Goal: Transaction & Acquisition: Download file/media

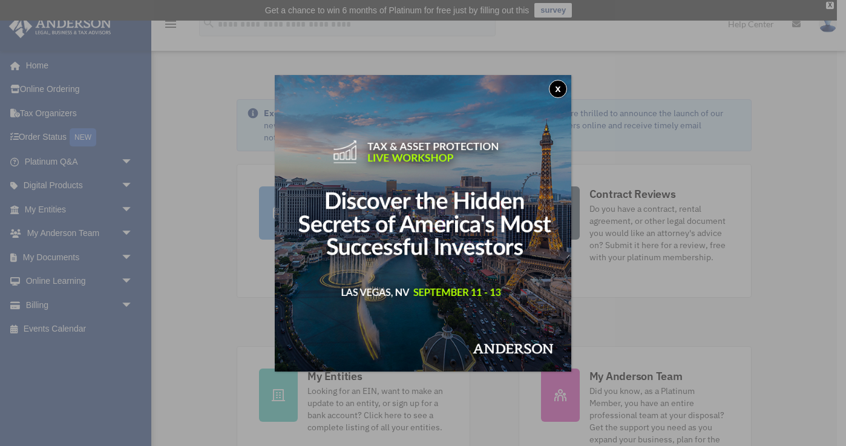
click at [557, 89] on button "x" at bounding box center [558, 89] width 18 height 18
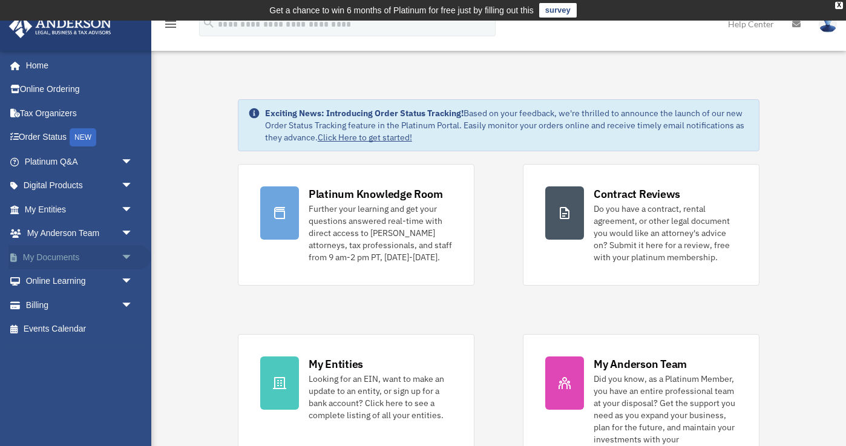
click at [52, 255] on link "My Documents arrow_drop_down" at bounding box center [79, 257] width 143 height 24
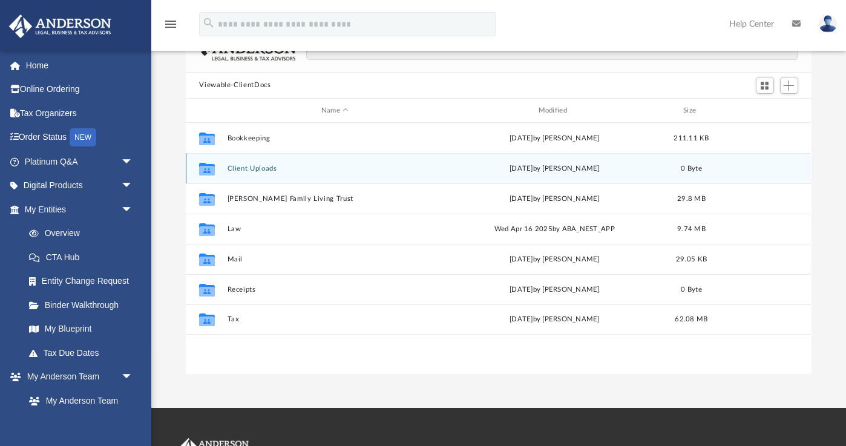
scroll to position [108, 0]
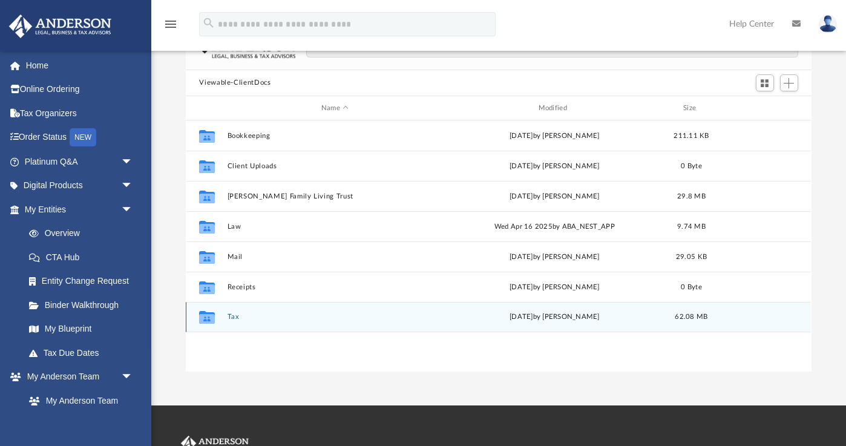
click at [233, 320] on button "Tax" at bounding box center [335, 317] width 215 height 8
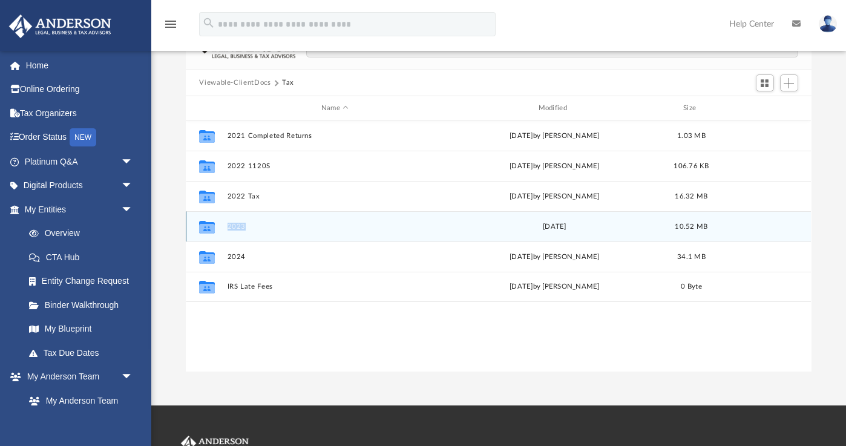
click at [214, 226] on icon "grid" at bounding box center [207, 229] width 16 height 10
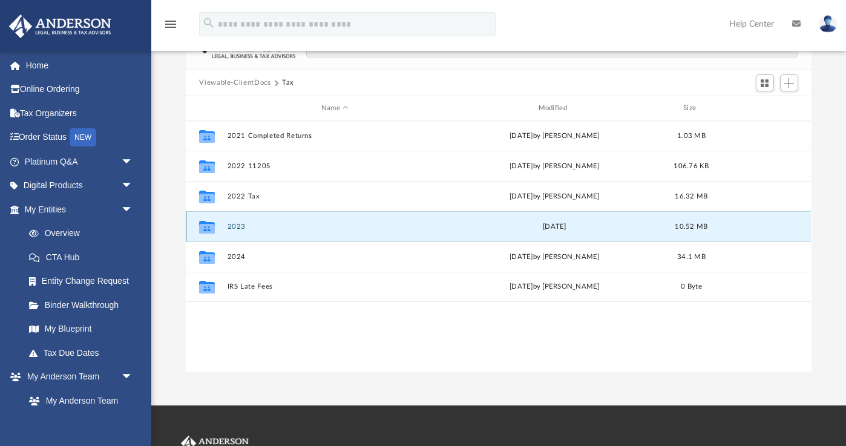
click at [209, 226] on icon "grid" at bounding box center [207, 229] width 16 height 10
click at [238, 225] on button "2023" at bounding box center [335, 227] width 215 height 8
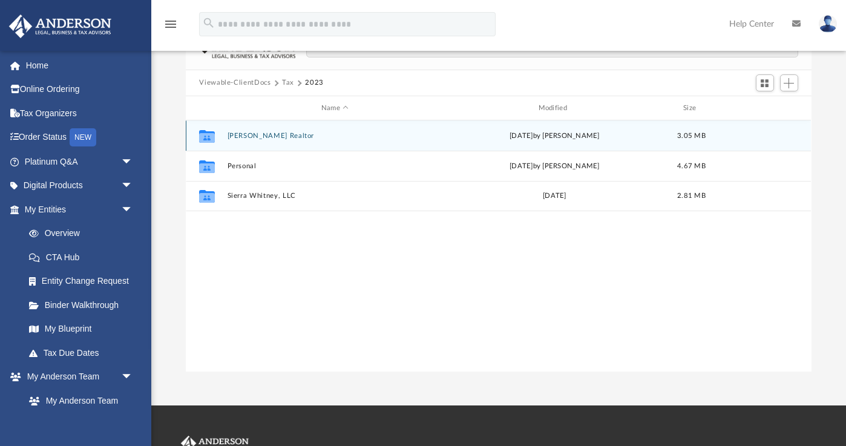
click at [245, 136] on button "[PERSON_NAME] Realtor" at bounding box center [335, 136] width 215 height 8
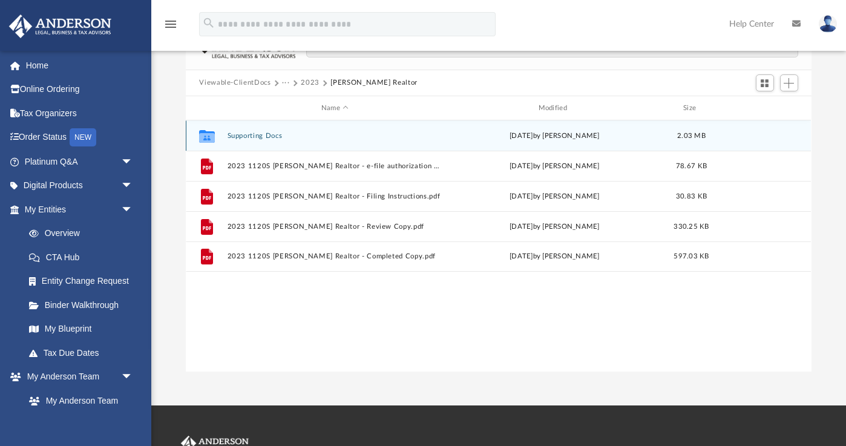
click at [265, 136] on button "Supporting Docs" at bounding box center [335, 136] width 215 height 8
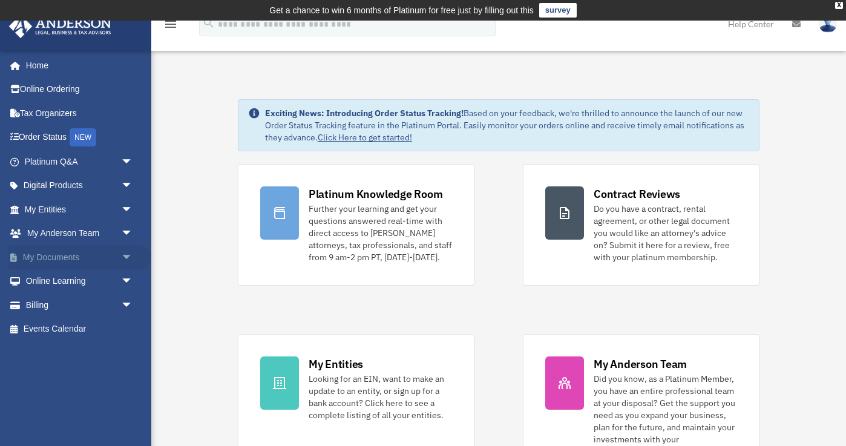
click at [64, 255] on link "My Documents arrow_drop_down" at bounding box center [79, 257] width 143 height 24
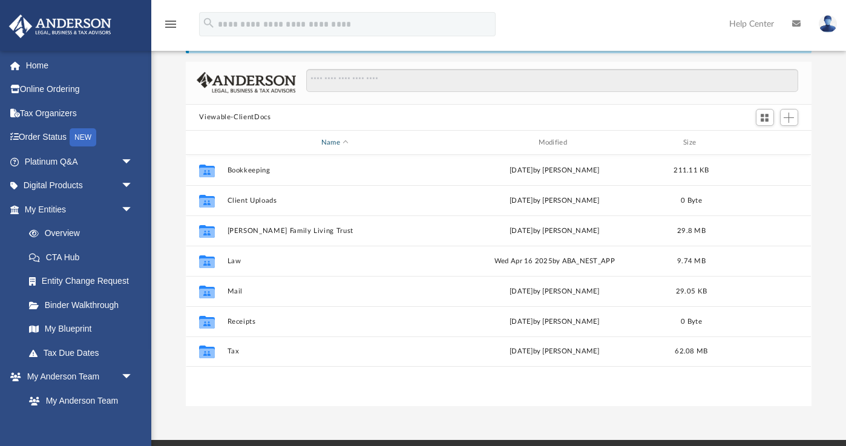
scroll to position [75, 0]
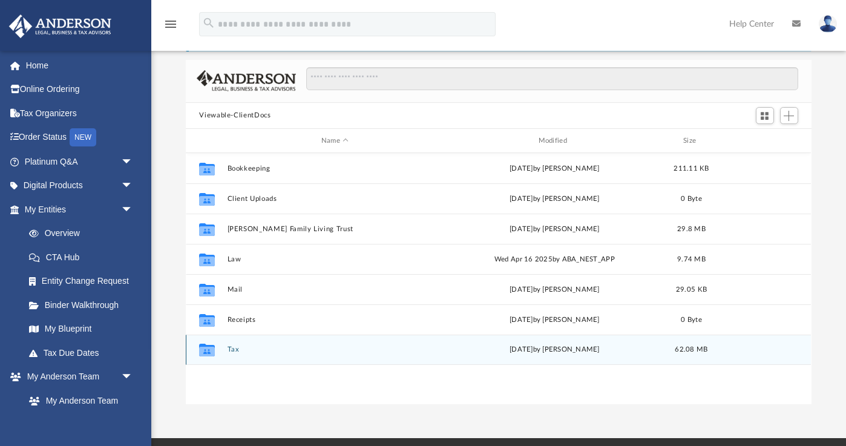
click at [235, 353] on button "Tax" at bounding box center [335, 350] width 215 height 8
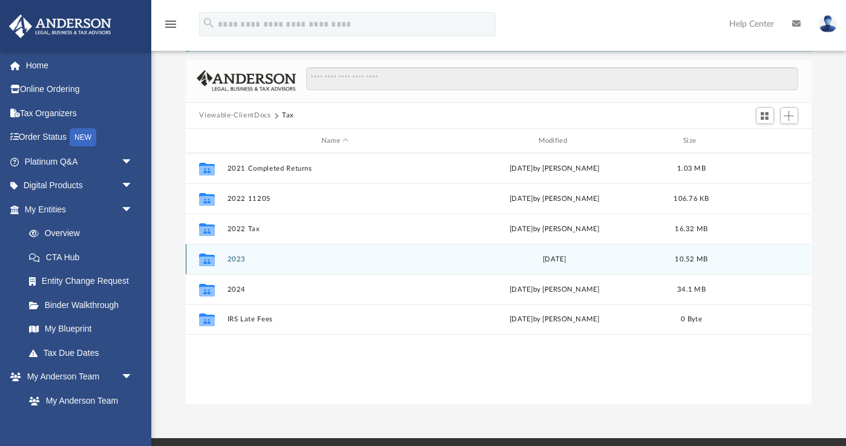
click at [240, 257] on button "2023" at bounding box center [335, 259] width 215 height 8
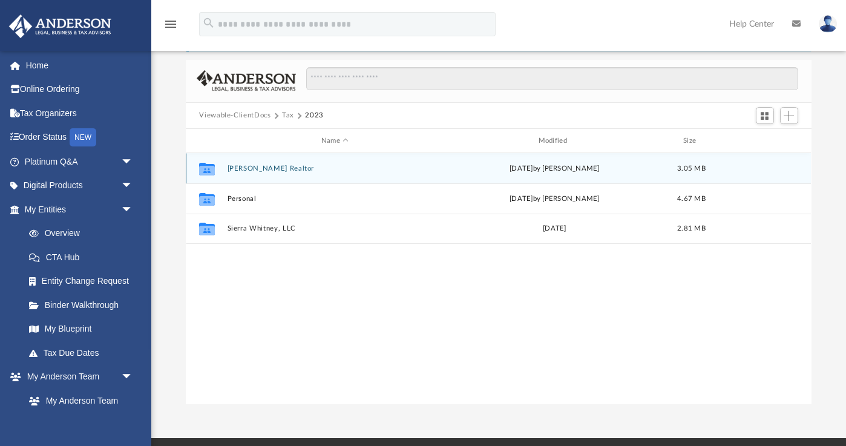
click at [258, 169] on button "[PERSON_NAME] Realtor" at bounding box center [335, 169] width 215 height 8
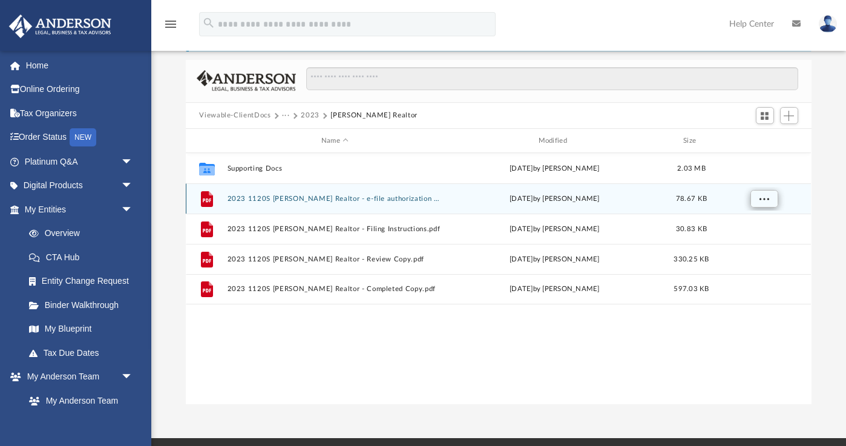
click at [770, 200] on button "More options" at bounding box center [764, 199] width 28 height 18
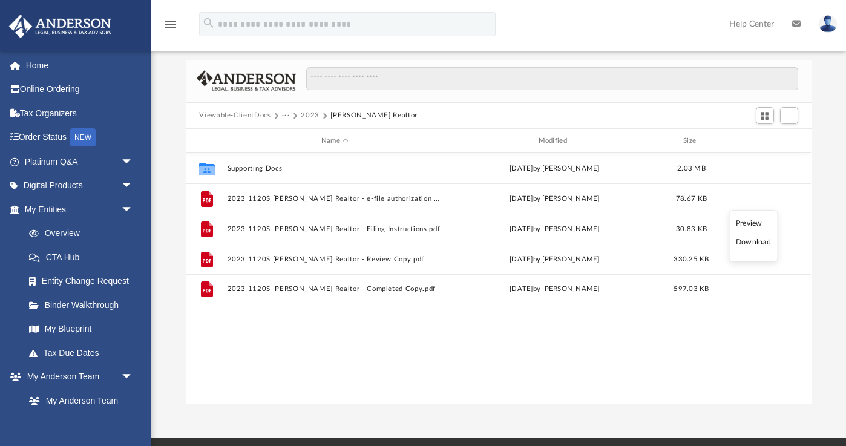
click at [747, 243] on li "Download" at bounding box center [753, 242] width 35 height 13
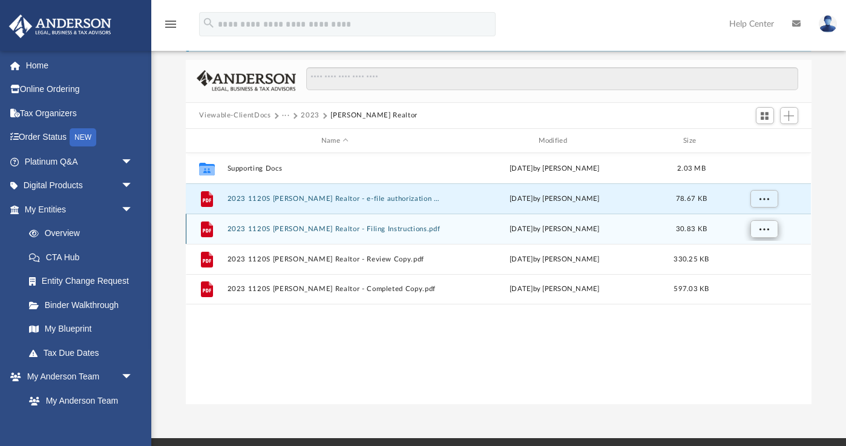
click at [760, 229] on span "More options" at bounding box center [765, 229] width 10 height 7
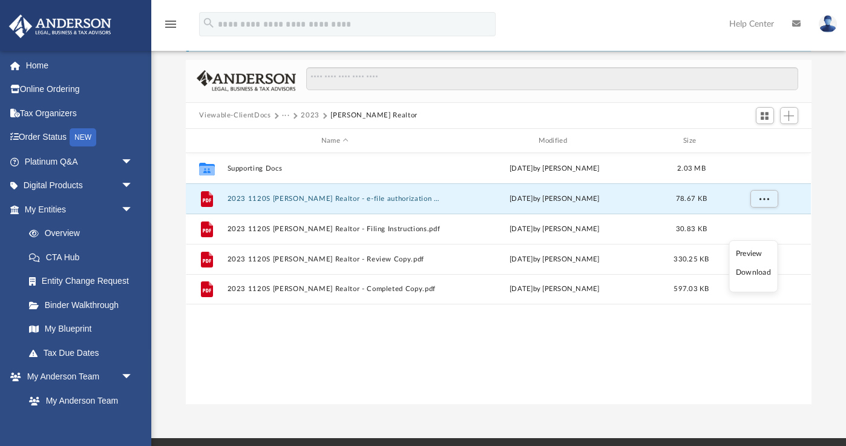
click at [741, 272] on li "Download" at bounding box center [753, 272] width 35 height 13
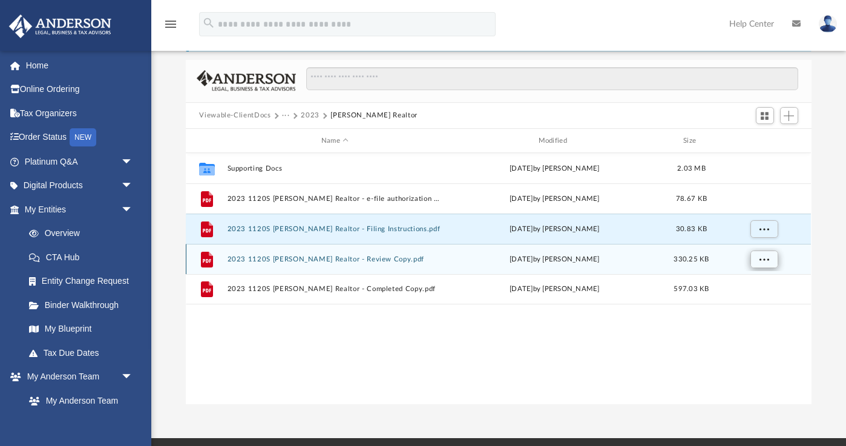
click at [759, 264] on button "More options" at bounding box center [764, 260] width 28 height 18
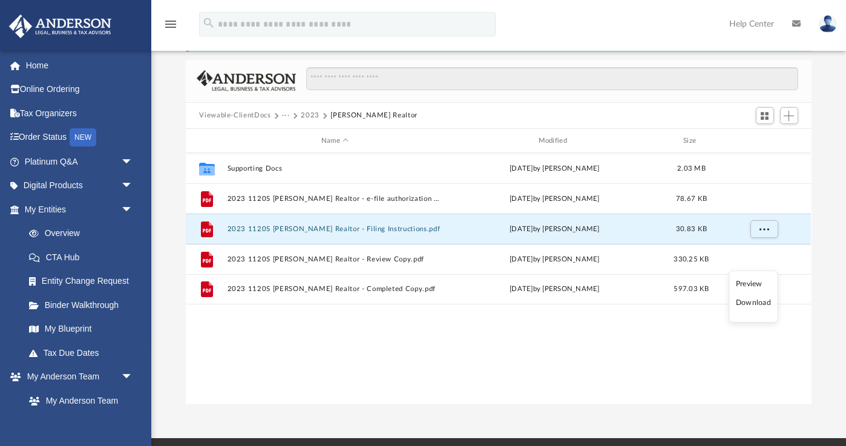
click at [755, 304] on li "Download" at bounding box center [753, 303] width 35 height 13
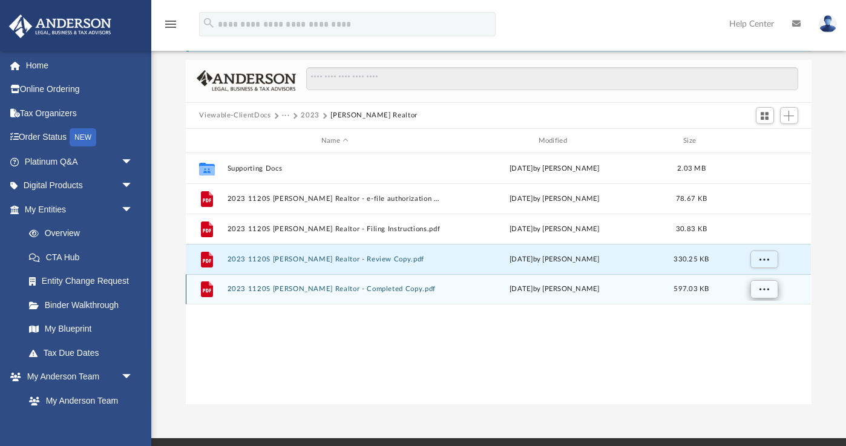
click at [760, 290] on span "More options" at bounding box center [765, 289] width 10 height 7
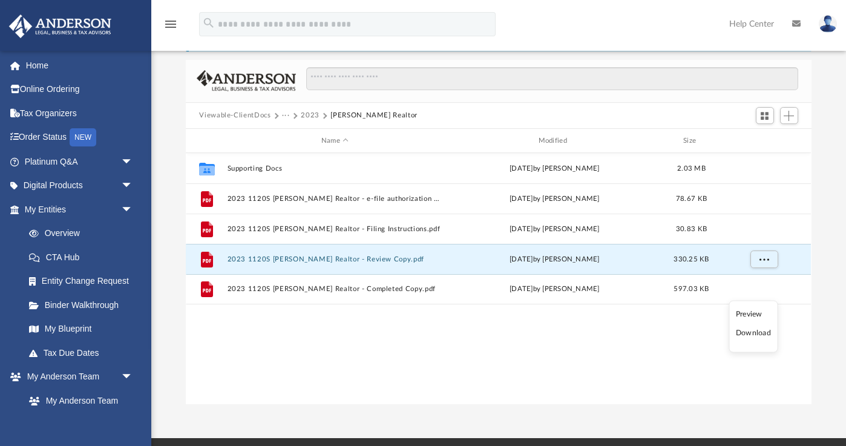
click at [756, 334] on li "Download" at bounding box center [753, 333] width 35 height 13
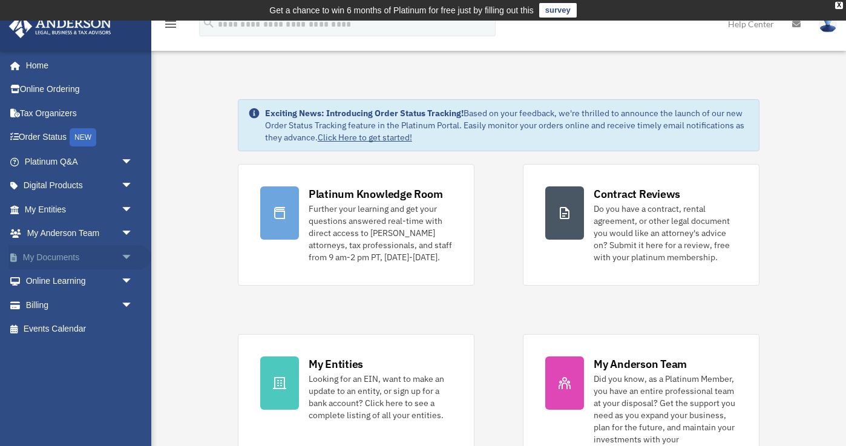
click at [54, 255] on link "My Documents arrow_drop_down" at bounding box center [79, 257] width 143 height 24
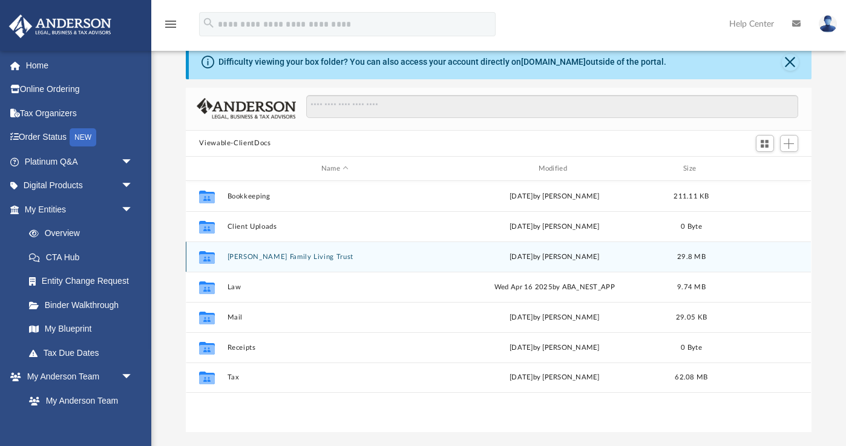
scroll to position [49, 0]
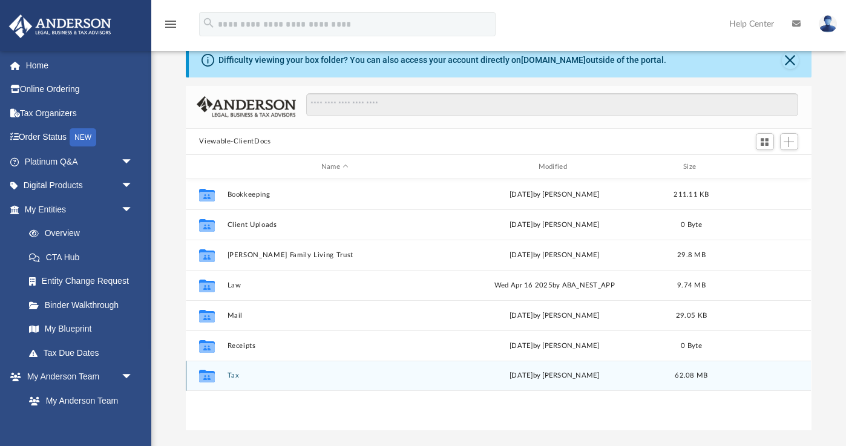
click at [233, 376] on button "Tax" at bounding box center [335, 376] width 215 height 8
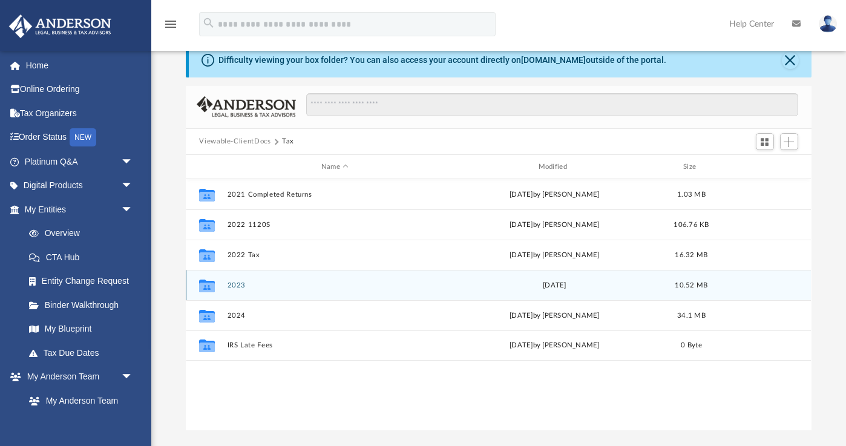
click at [239, 284] on button "2023" at bounding box center [335, 285] width 215 height 8
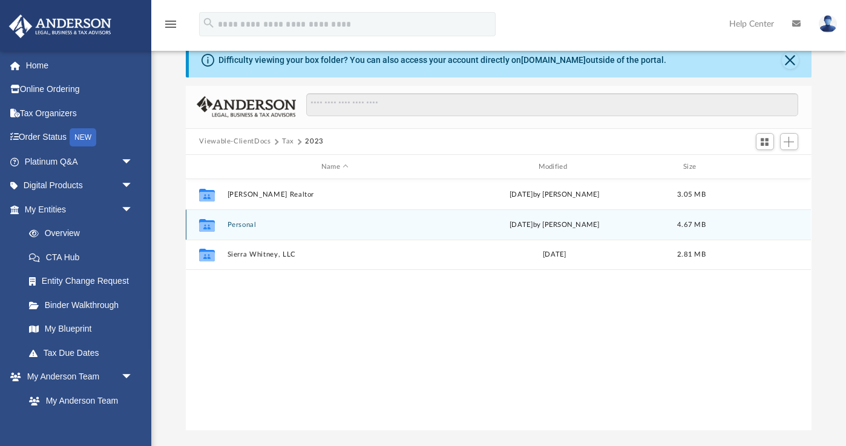
click at [244, 225] on button "Personal" at bounding box center [335, 225] width 215 height 8
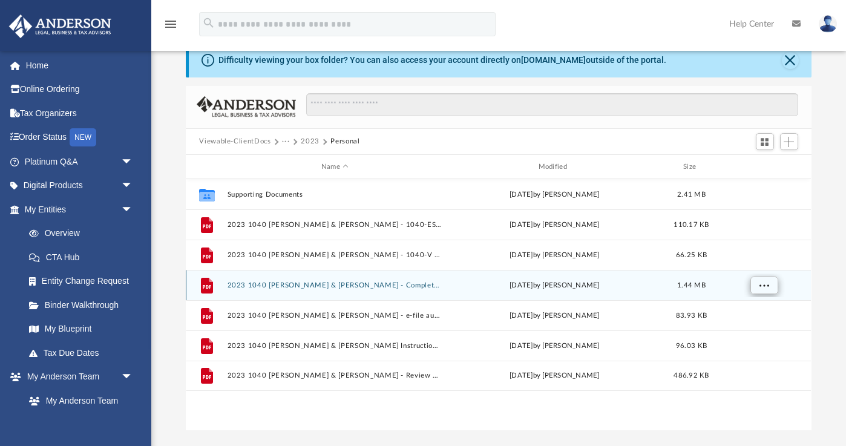
click at [772, 287] on button "More options" at bounding box center [764, 286] width 28 height 18
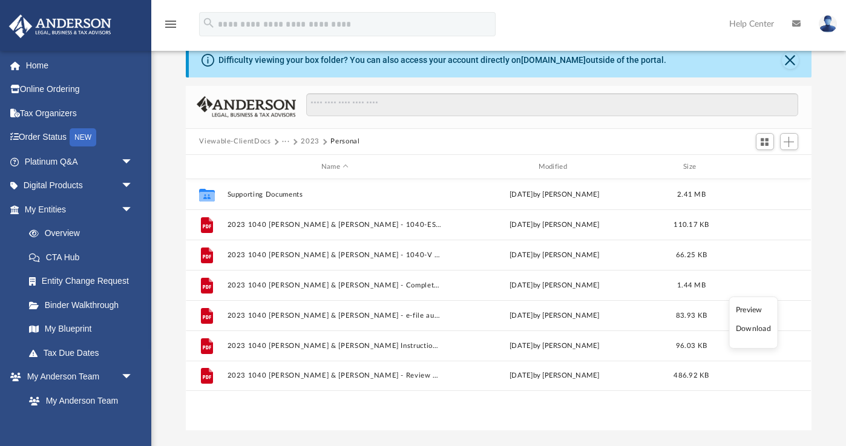
click at [751, 330] on li "Download" at bounding box center [753, 329] width 35 height 13
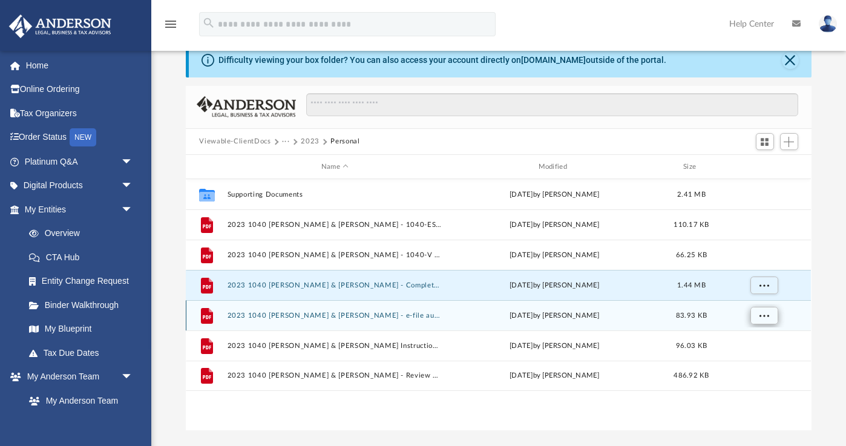
click at [766, 320] on button "More options" at bounding box center [764, 316] width 28 height 18
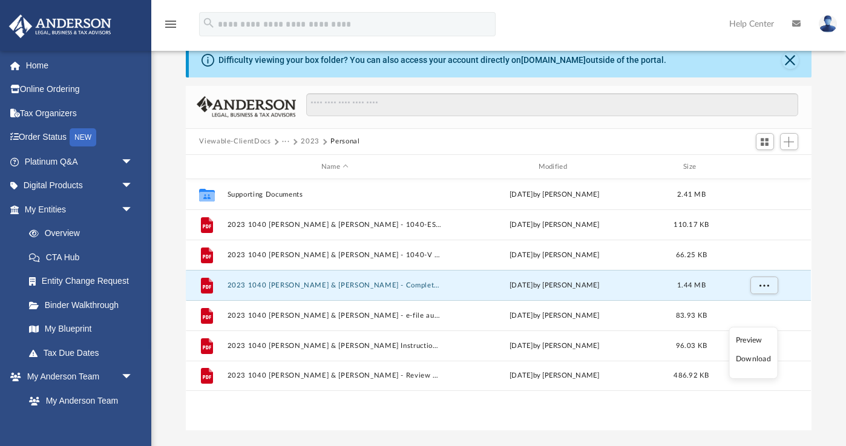
click at [747, 358] on li "Download" at bounding box center [753, 359] width 35 height 13
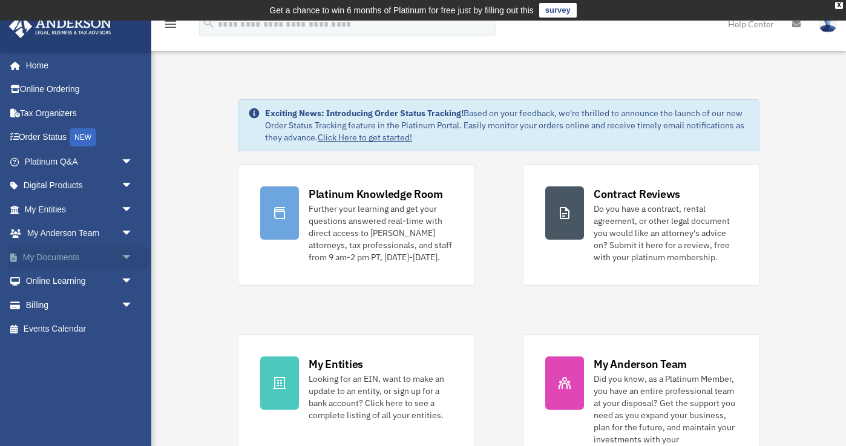
click at [55, 251] on link "My Documents arrow_drop_down" at bounding box center [79, 257] width 143 height 24
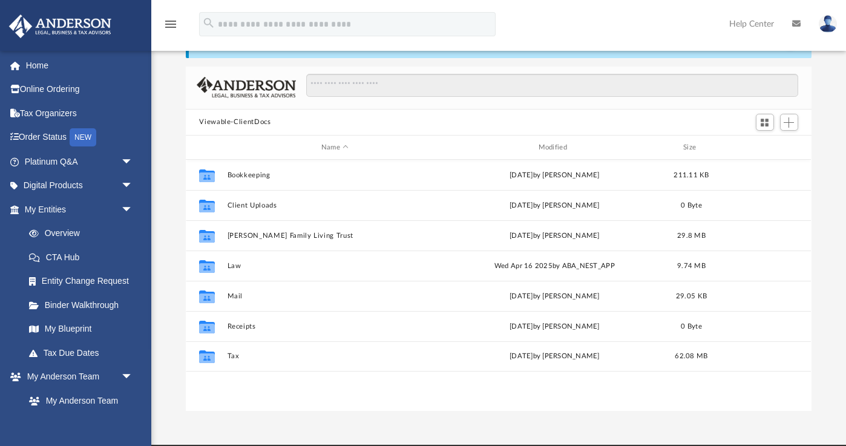
scroll to position [70, 0]
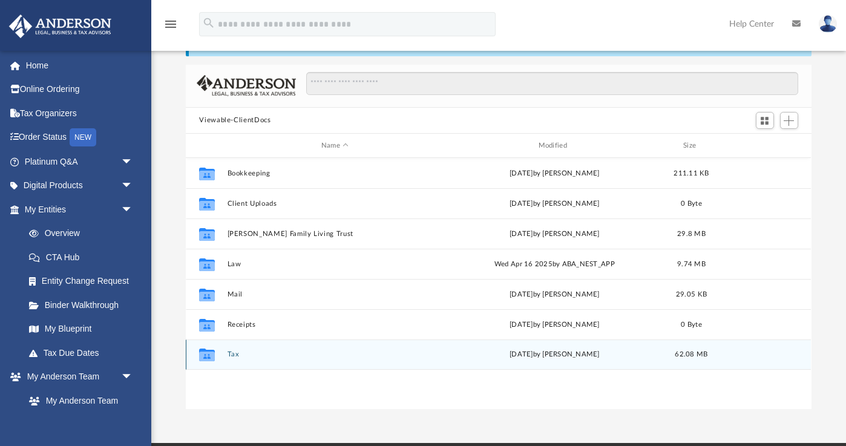
click at [235, 356] on button "Tax" at bounding box center [335, 355] width 215 height 8
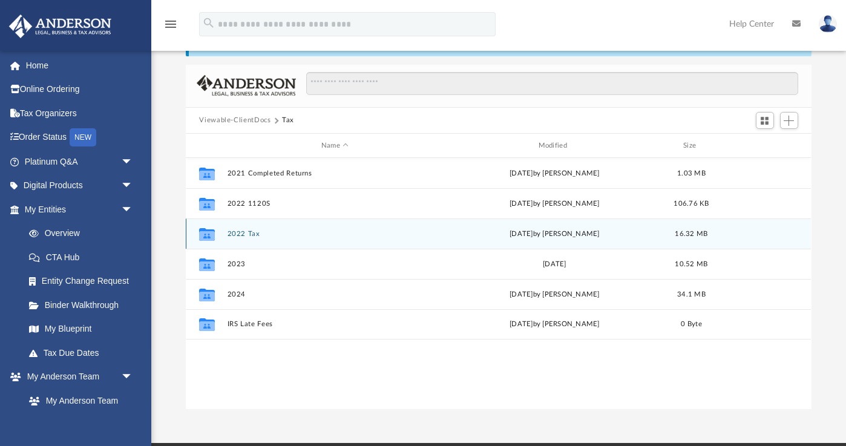
click at [241, 236] on button "2022 Tax" at bounding box center [335, 234] width 215 height 8
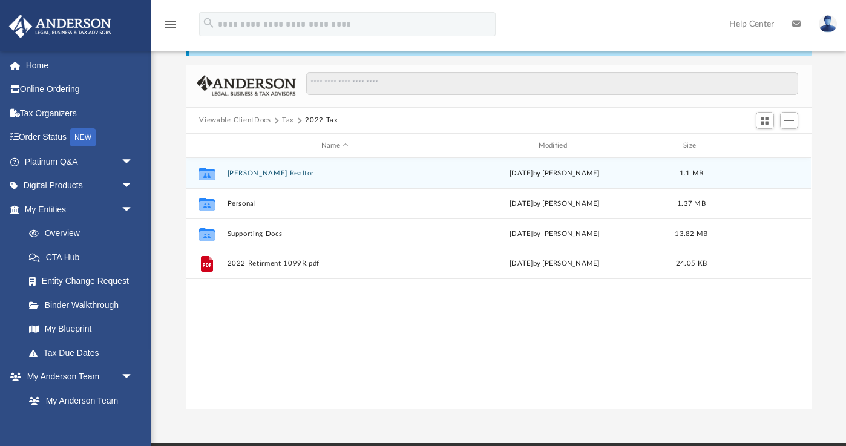
click at [263, 174] on button "[PERSON_NAME] Realtor" at bounding box center [335, 173] width 215 height 8
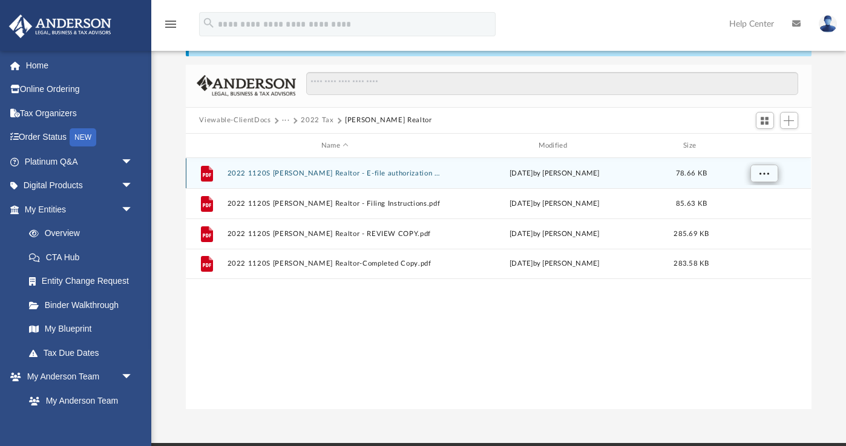
click at [766, 177] on span "More options" at bounding box center [765, 173] width 10 height 7
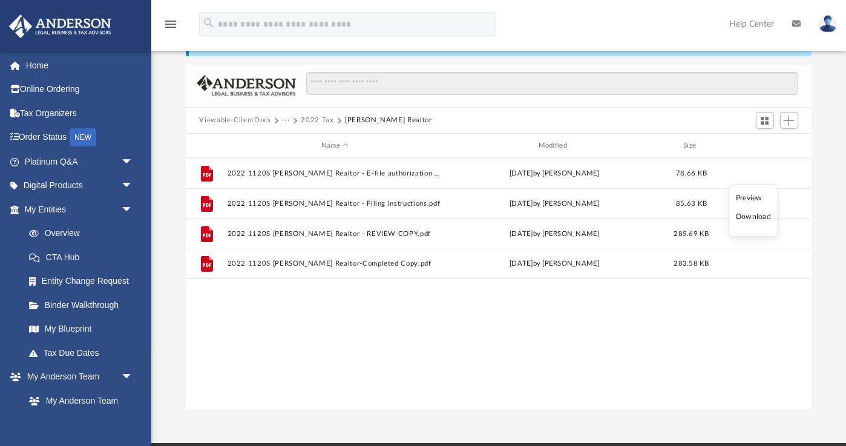
click at [762, 218] on li "Download" at bounding box center [753, 217] width 35 height 13
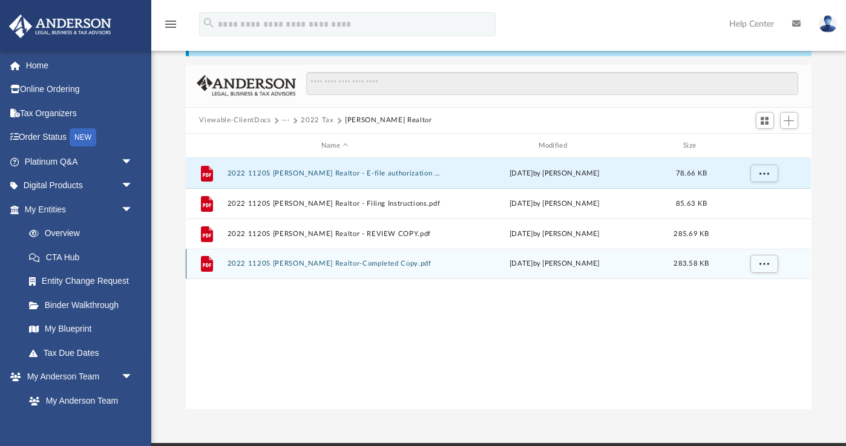
click at [343, 265] on button "2022 1120S [PERSON_NAME] Realtor-Completed Copy.pdf" at bounding box center [335, 264] width 215 height 8
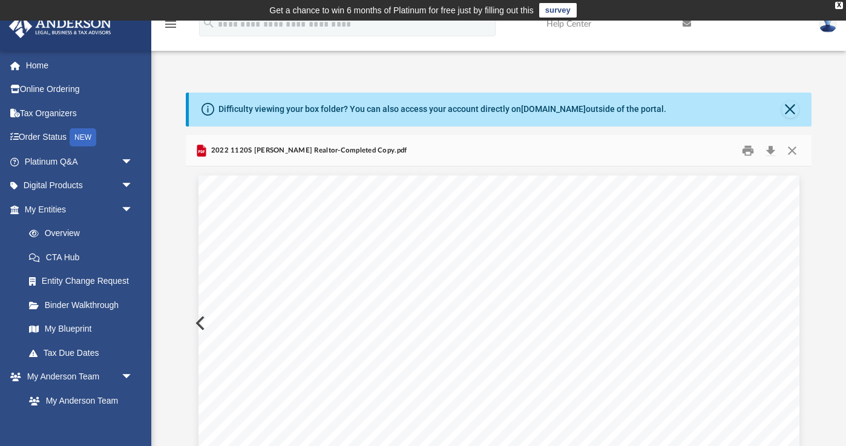
scroll to position [0, 0]
click at [796, 153] on button "Close" at bounding box center [792, 150] width 22 height 19
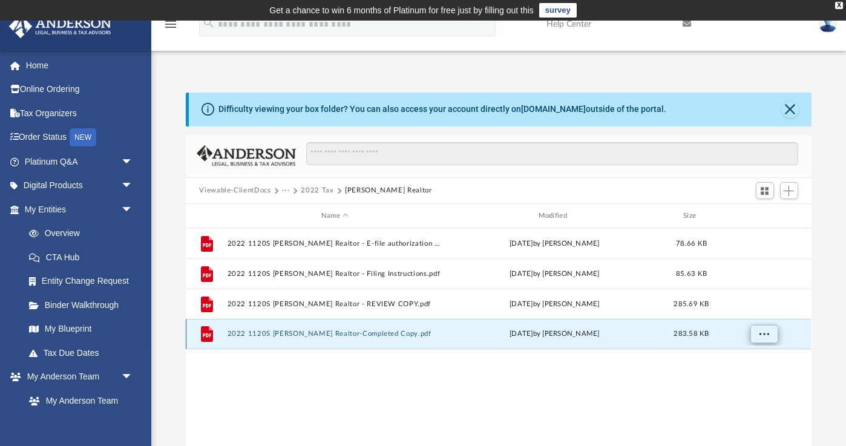
click at [767, 337] on span "More options" at bounding box center [765, 333] width 10 height 7
click at [751, 377] on li "Download" at bounding box center [753, 378] width 35 height 13
click at [789, 110] on button "Close" at bounding box center [790, 109] width 17 height 17
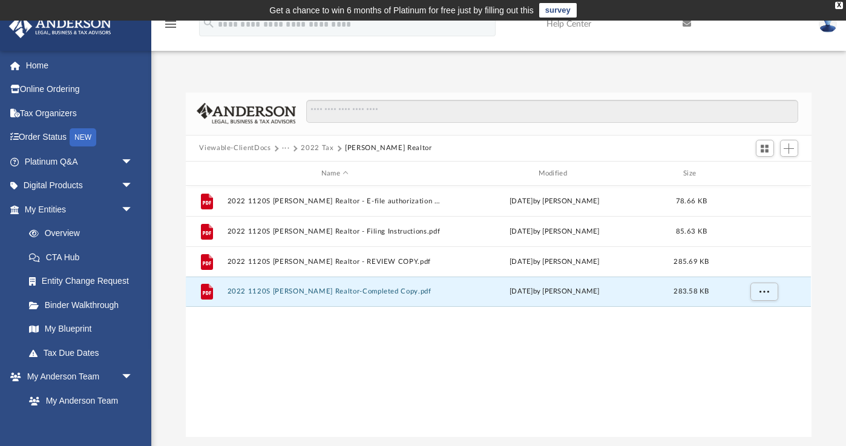
click at [313, 146] on button "2022 Tax" at bounding box center [317, 148] width 33 height 11
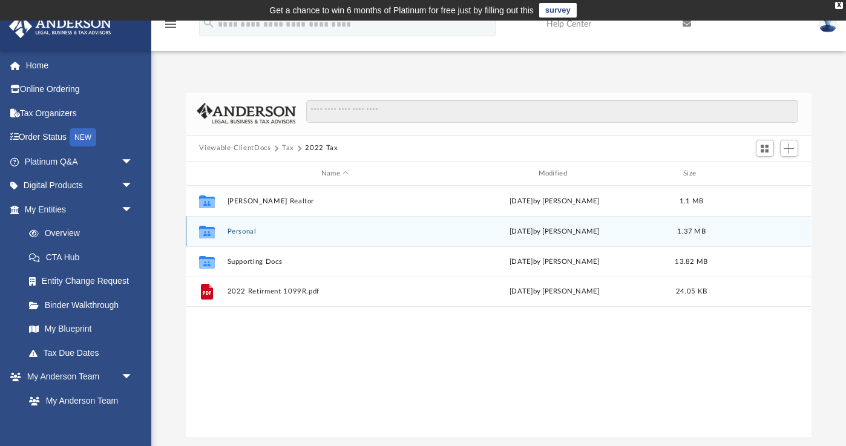
click at [248, 229] on button "Personal" at bounding box center [335, 232] width 215 height 8
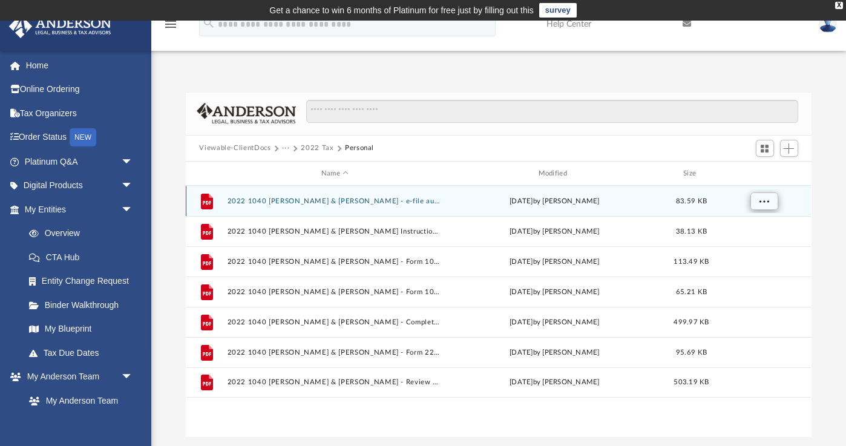
click at [763, 203] on span "More options" at bounding box center [765, 201] width 10 height 7
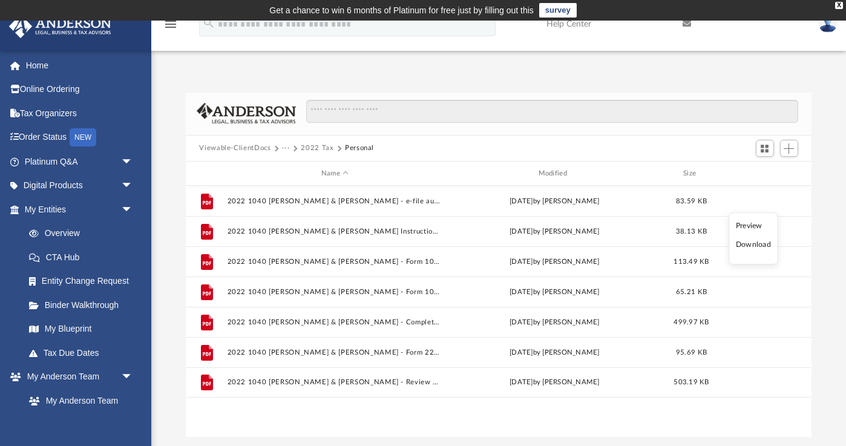
click at [753, 246] on li "Download" at bounding box center [753, 244] width 35 height 13
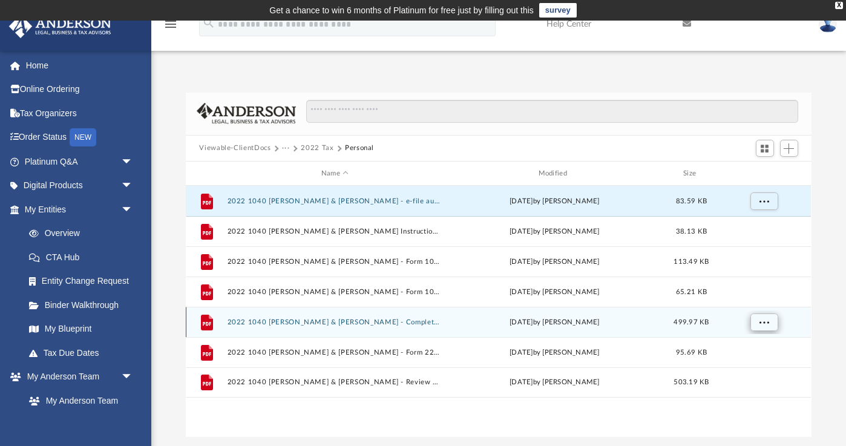
click at [767, 324] on span "More options" at bounding box center [765, 322] width 10 height 7
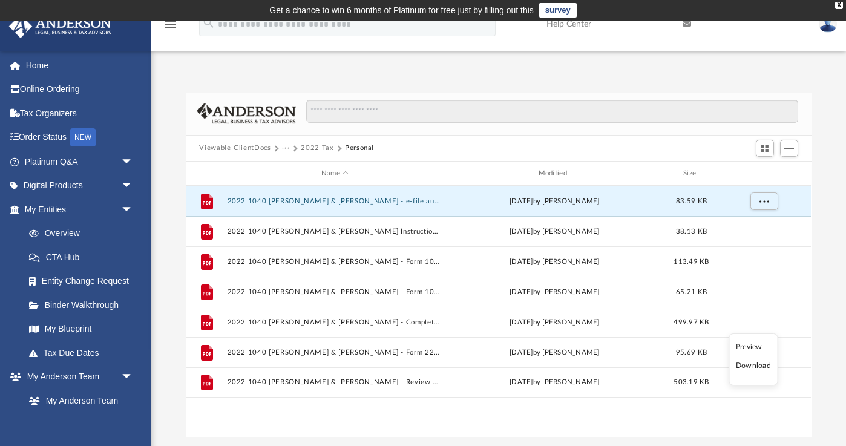
click at [744, 364] on li "Download" at bounding box center [753, 365] width 35 height 13
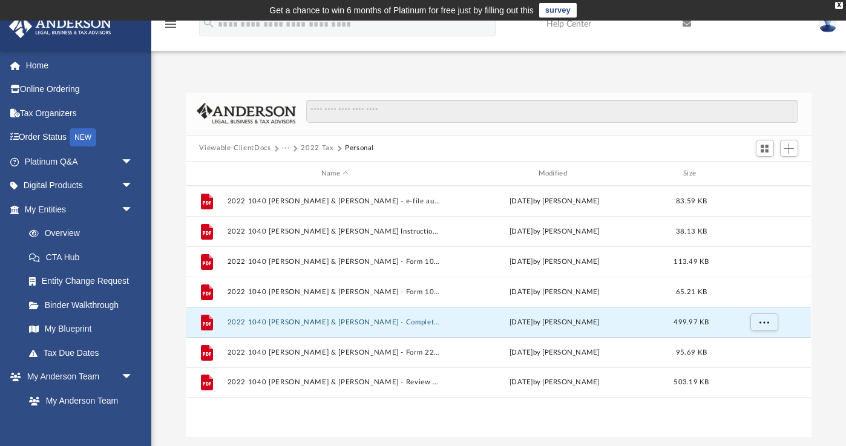
click at [821, 24] on img at bounding box center [828, 24] width 18 height 18
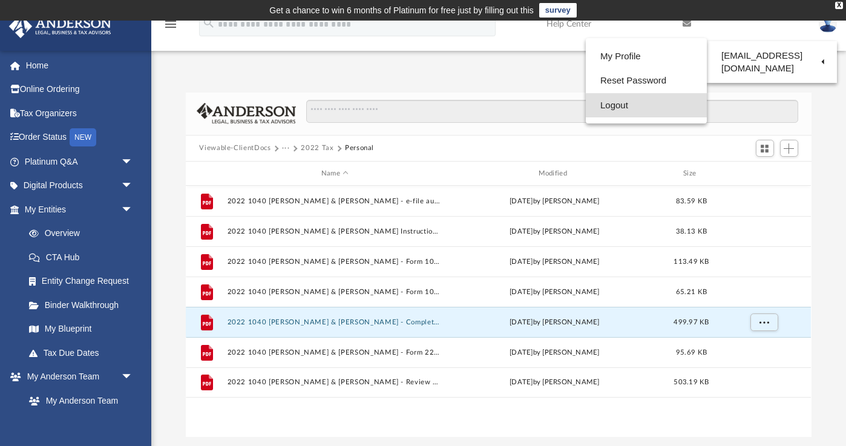
click at [623, 108] on link "Logout" at bounding box center [646, 105] width 121 height 25
